Goal: Task Accomplishment & Management: Use online tool/utility

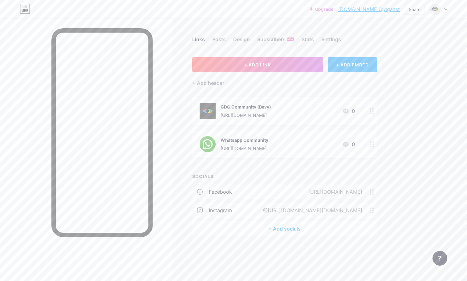
click at [8, 94] on div at bounding box center [86, 158] width 172 height 281
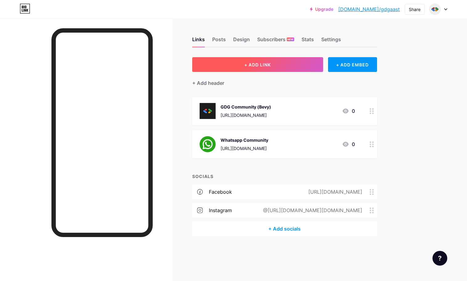
click at [276, 63] on button "+ ADD LINK" at bounding box center [257, 64] width 131 height 15
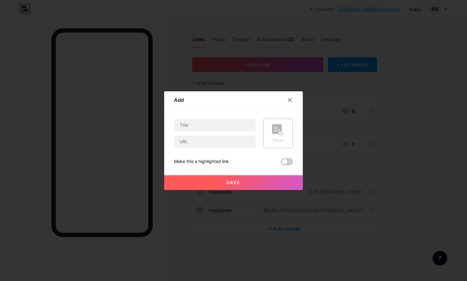
click at [236, 118] on div "Content YouTube Play YouTube video without leaving your page. ADD Vimeo Play Vi…" at bounding box center [233, 137] width 119 height 57
click at [227, 120] on input "text" at bounding box center [214, 125] width 81 height 12
click at [289, 100] on icon at bounding box center [289, 100] width 5 height 5
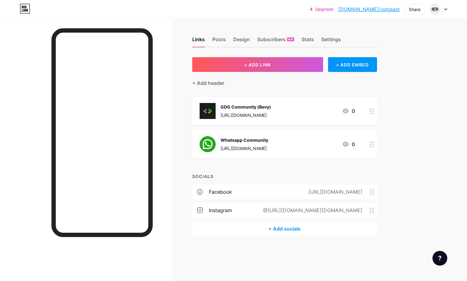
click at [279, 231] on div "+ Add socials" at bounding box center [284, 229] width 185 height 15
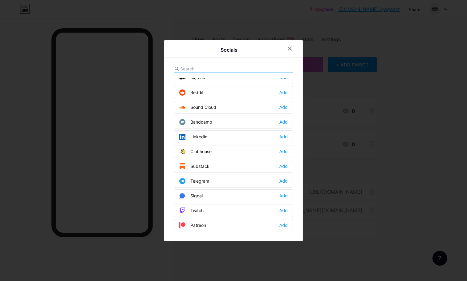
scroll to position [216, 0]
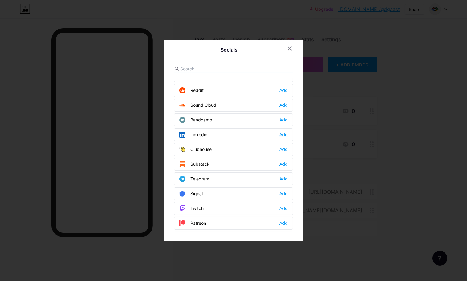
click at [283, 132] on div "Add" at bounding box center [283, 135] width 8 height 6
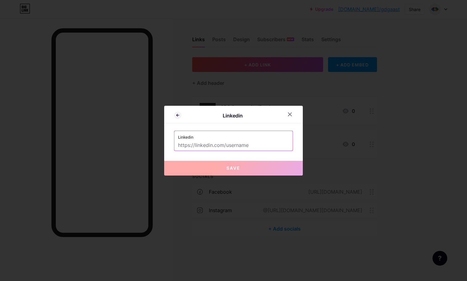
click at [223, 142] on input "text" at bounding box center [233, 145] width 111 height 10
paste input "https://www.linkedin.com/company/gdg-on-campus-aast-abu-qir/"
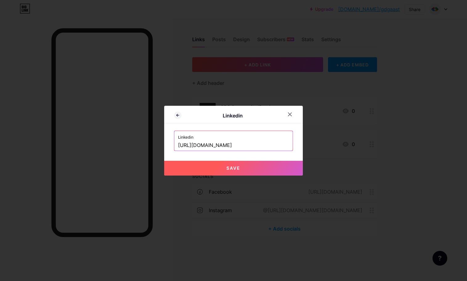
type input "https://www.linkedin.com/company/gdg-on-campus-aast-abu-qir/"
click at [250, 169] on button "Save" at bounding box center [233, 168] width 139 height 15
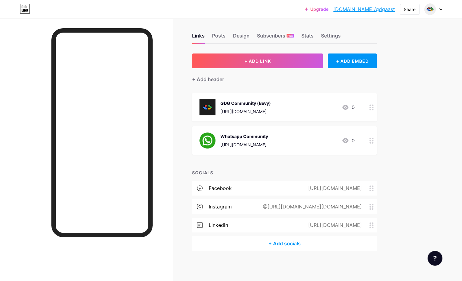
scroll to position [0, 0]
